Goal: Register for event/course

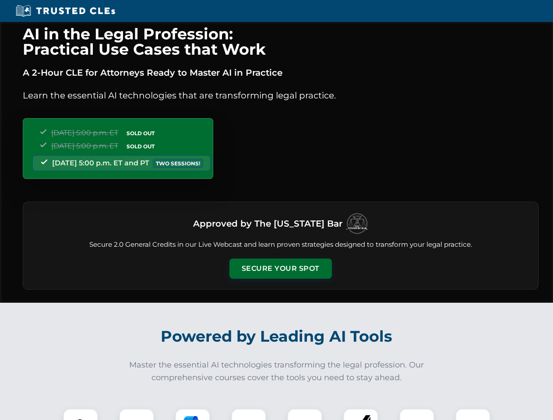
click at [280, 269] on button "Secure Your Spot" at bounding box center [280, 269] width 102 height 20
click at [81, 414] on img at bounding box center [80, 425] width 25 height 25
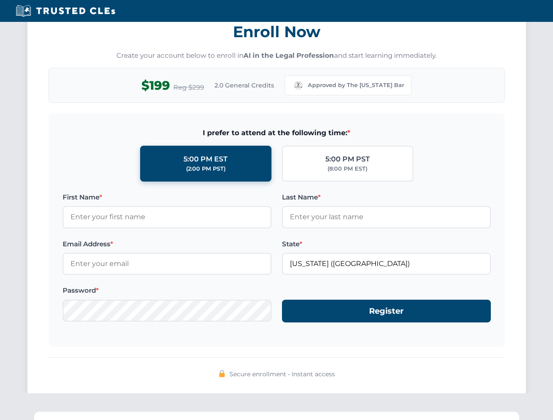
scroll to position [859, 0]
